Goal: Navigation & Orientation: Find specific page/section

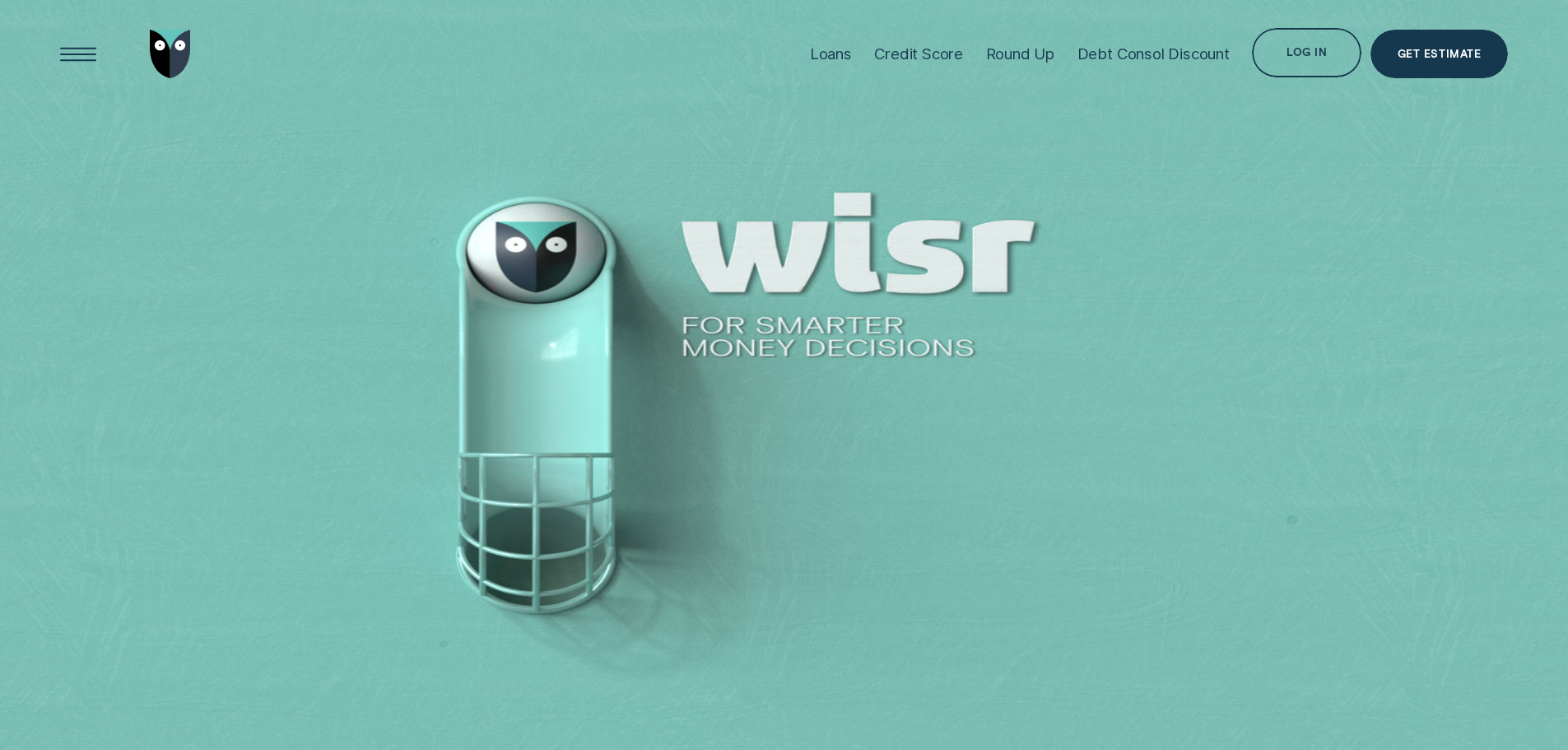
click at [1284, 52] on div "Log in" at bounding box center [1307, 53] width 109 height 49
click at [1293, 54] on div "Log in" at bounding box center [1307, 55] width 40 height 10
click at [1133, 207] on div at bounding box center [784, 375] width 1568 height 751
click at [1317, 54] on div "Log in" at bounding box center [1307, 55] width 40 height 10
click at [1292, 53] on div "Log in" at bounding box center [1307, 55] width 40 height 10
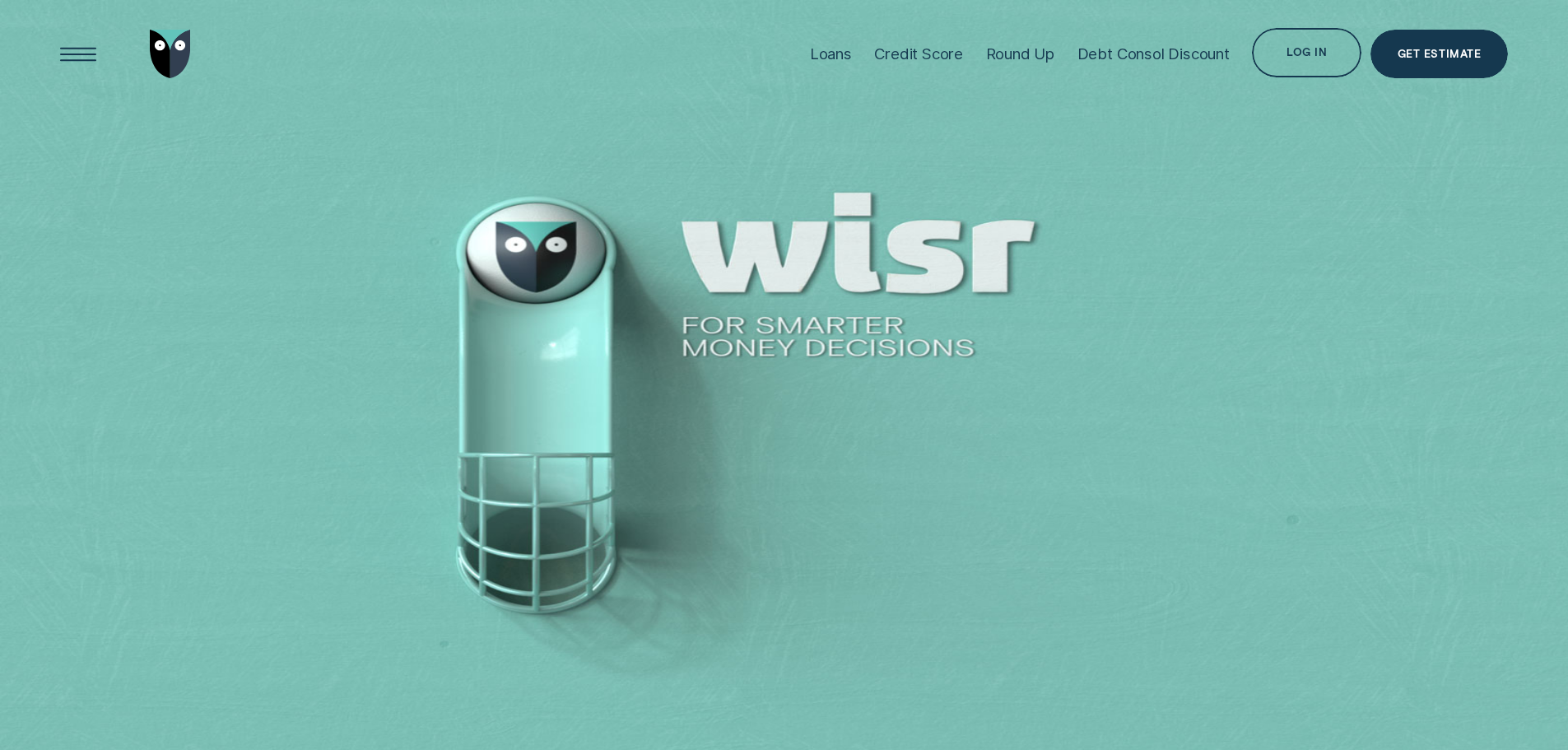
click at [1292, 53] on div "Log in" at bounding box center [1307, 55] width 40 height 10
click at [1255, 50] on div "Log in" at bounding box center [1307, 53] width 109 height 49
click at [1261, 50] on div "Log in" at bounding box center [1307, 53] width 109 height 49
click at [1270, 48] on div "Log in" at bounding box center [1307, 53] width 109 height 49
click at [1275, 47] on div "Log in" at bounding box center [1307, 53] width 109 height 49
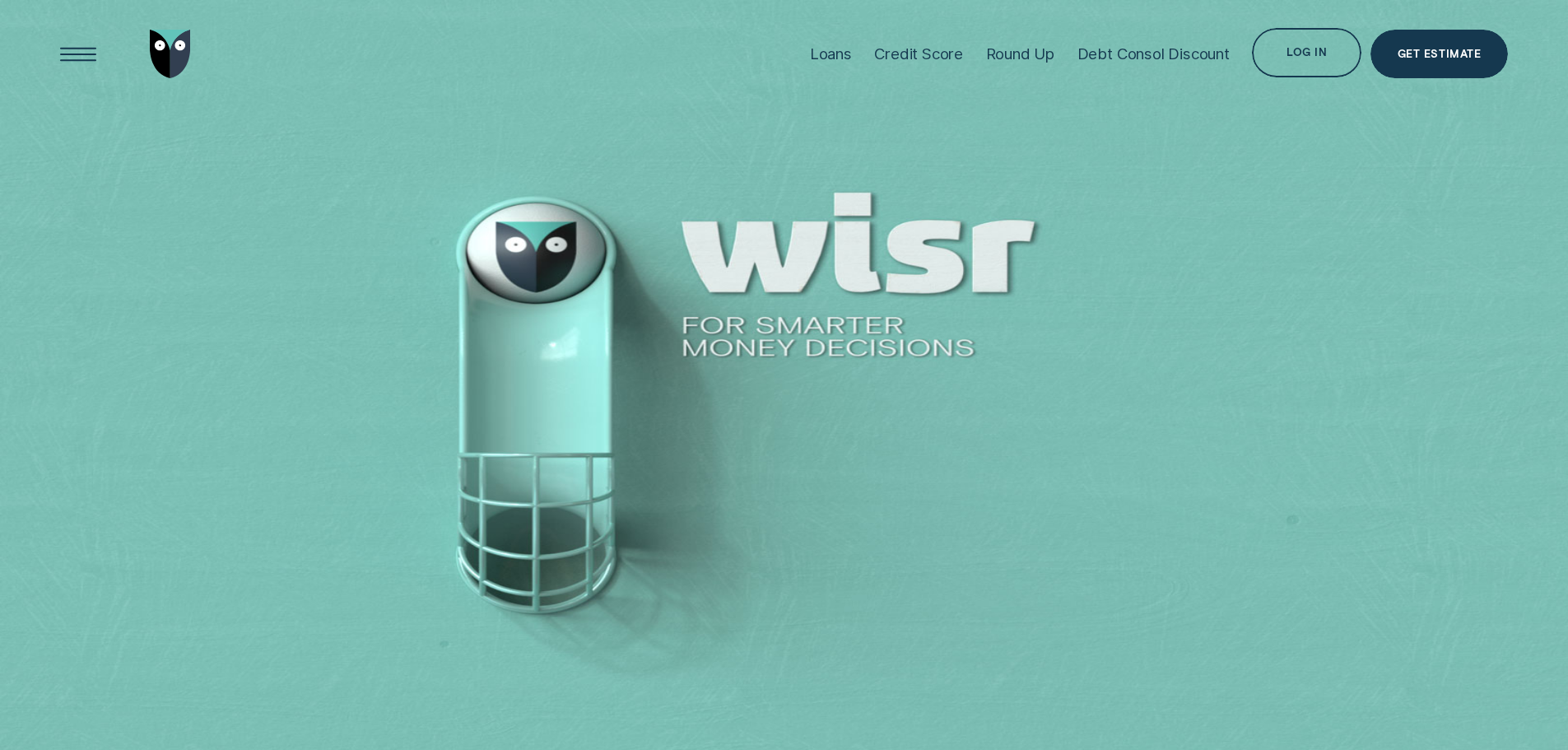
click at [1284, 45] on div "Log in" at bounding box center [1307, 53] width 109 height 49
click at [1293, 59] on div "Log in" at bounding box center [1307, 55] width 40 height 10
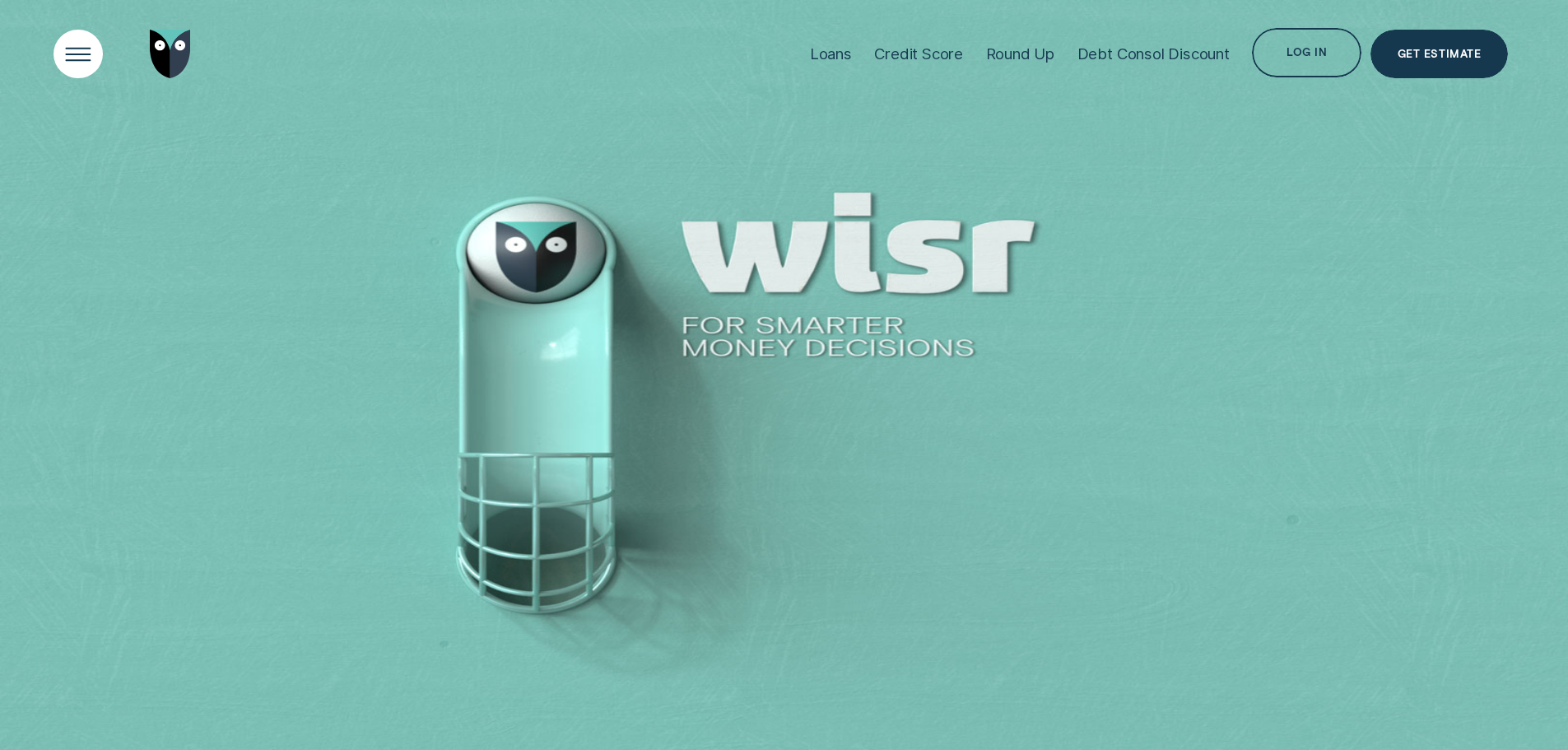
click at [68, 53] on div "Open Menu" at bounding box center [78, 54] width 69 height 69
click at [89, 54] on div "Open Menu" at bounding box center [78, 54] width 69 height 69
click at [77, 57] on div "Open Menu" at bounding box center [78, 54] width 69 height 69
click at [1326, 283] on div at bounding box center [784, 375] width 1568 height 751
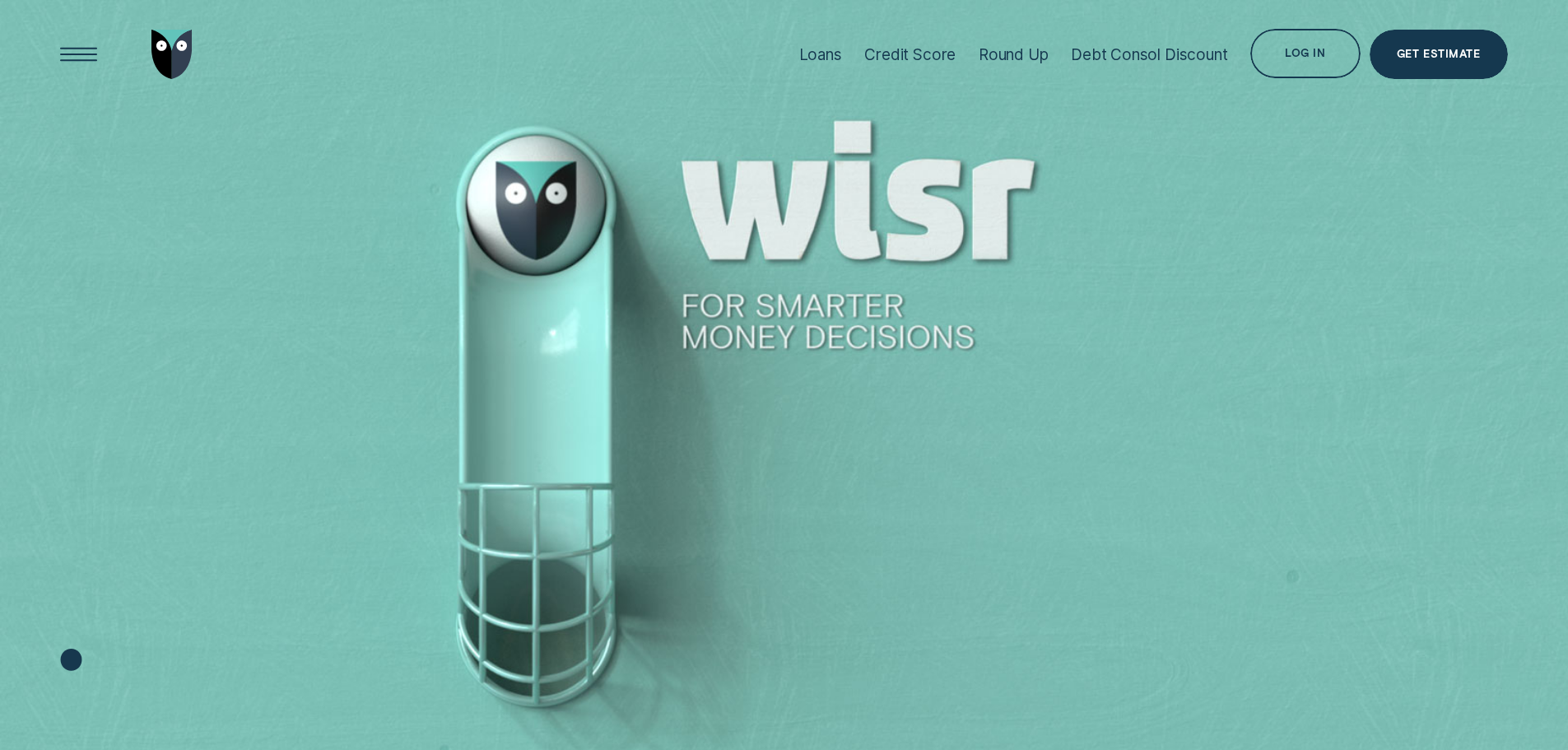
click at [561, 220] on div at bounding box center [784, 375] width 1568 height 751
click at [1299, 49] on div "Log in" at bounding box center [1305, 54] width 40 height 10
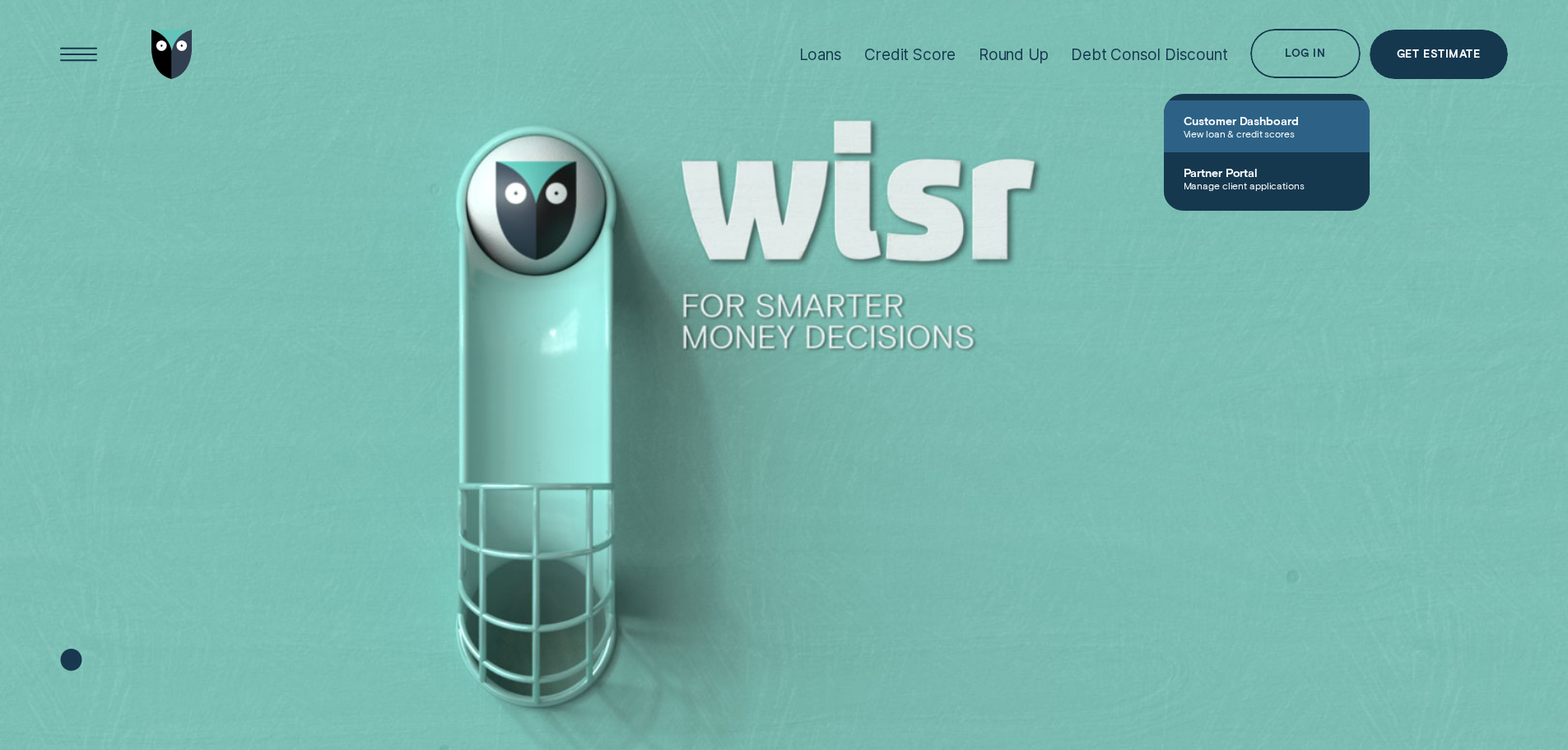
click at [1263, 120] on span "Customer Dashboard" at bounding box center [1267, 120] width 167 height 14
